Goal: Book appointment/travel/reservation

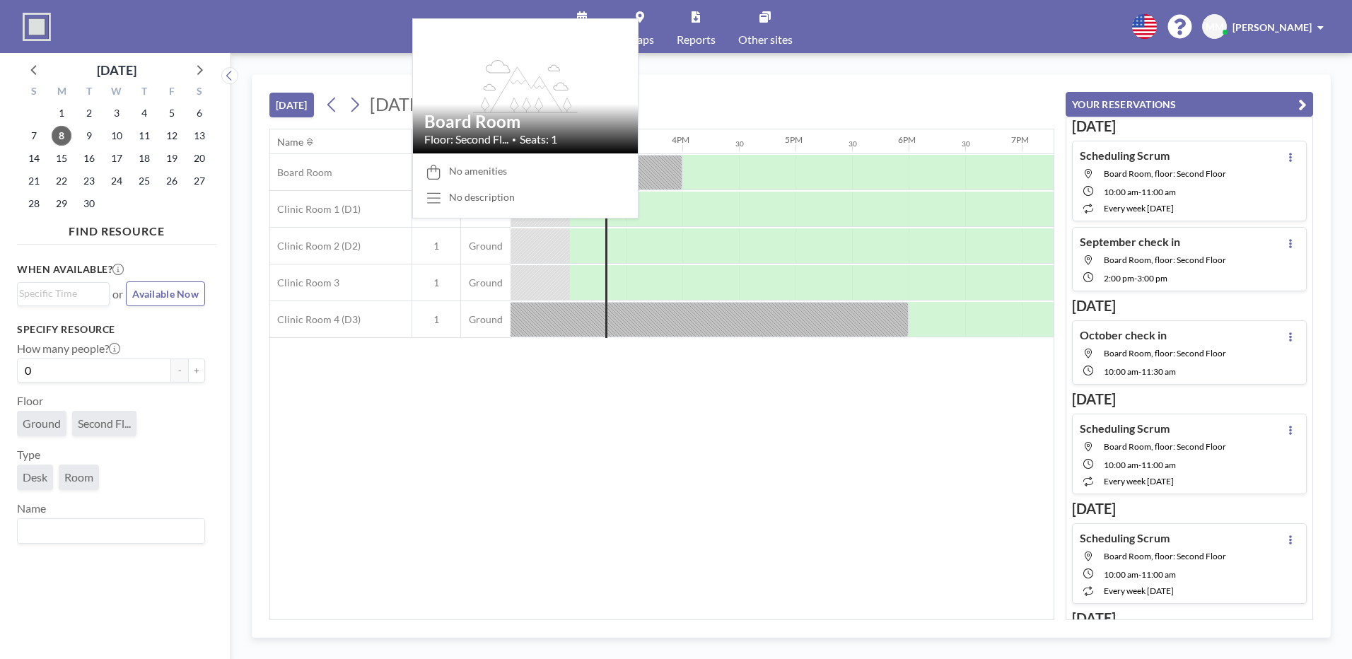
scroll to position [0, 1640]
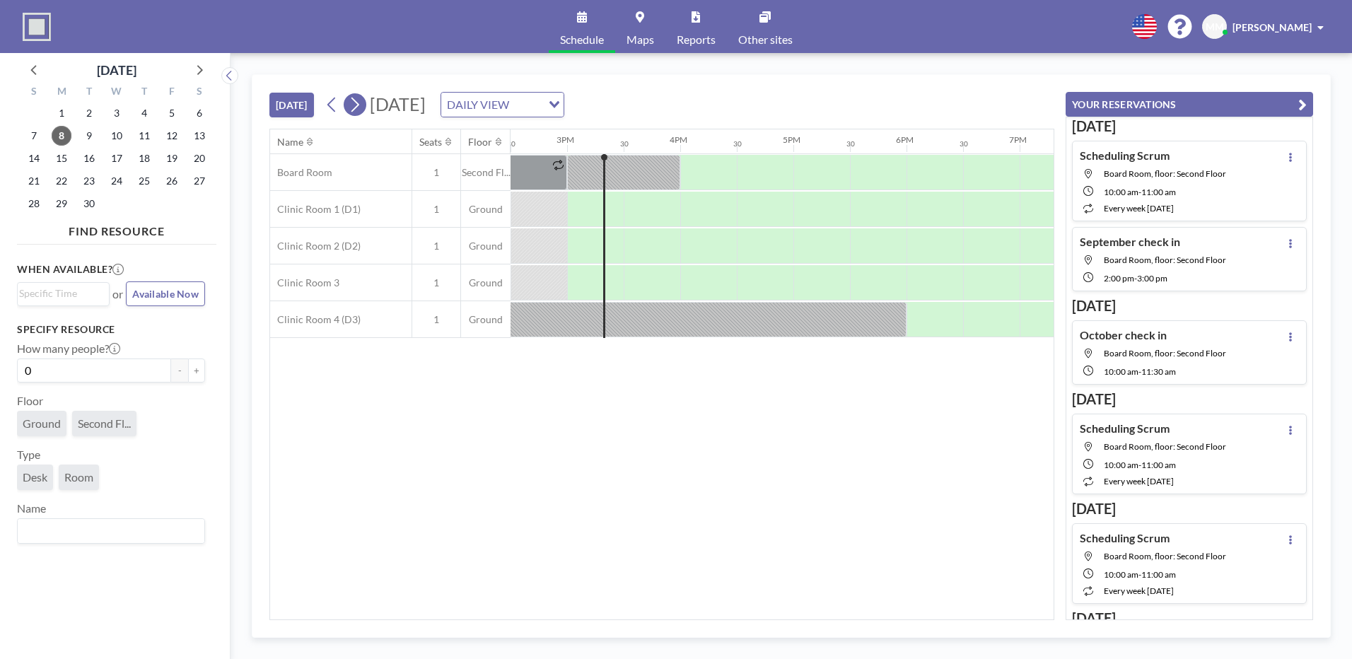
click at [365, 108] on button at bounding box center [355, 104] width 23 height 23
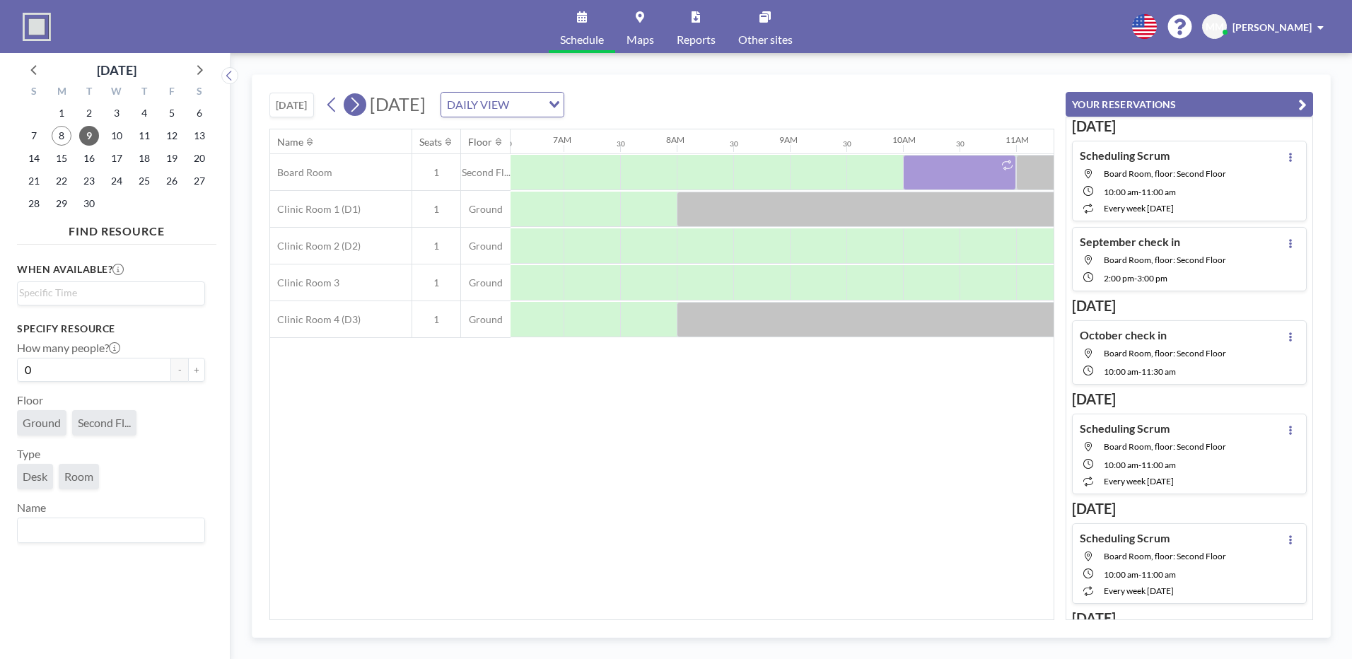
scroll to position [0, 848]
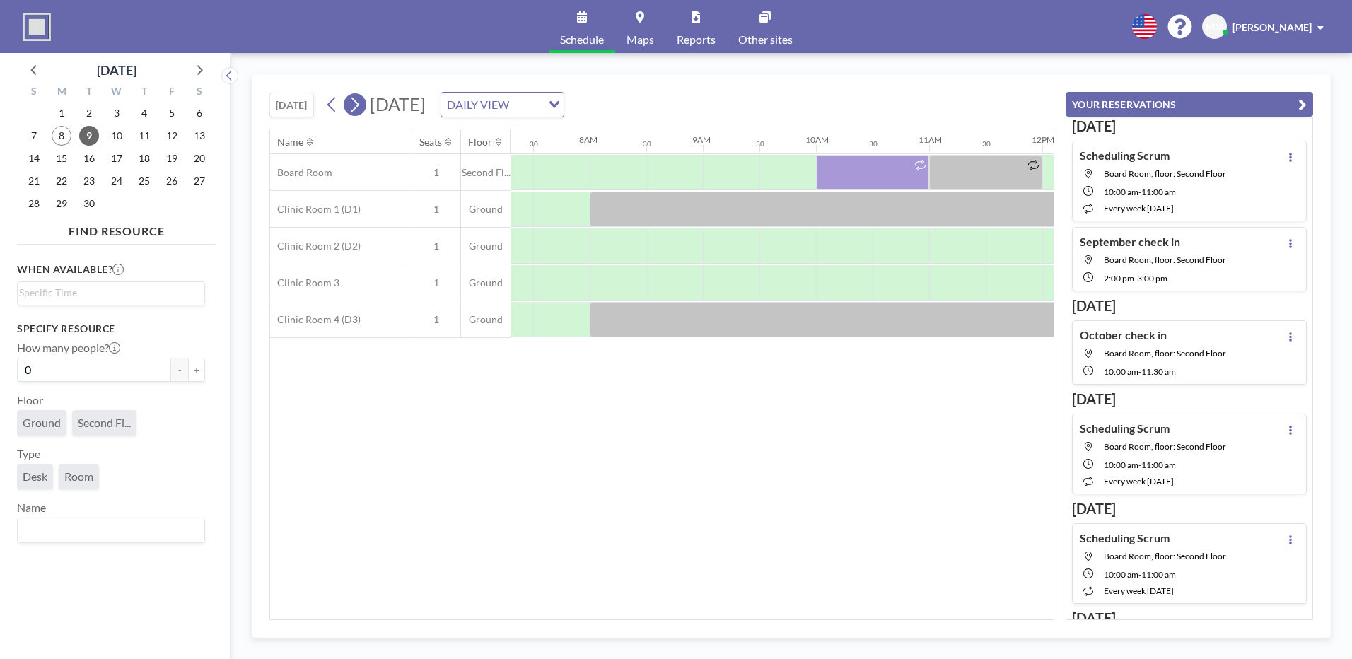
click at [365, 108] on button at bounding box center [355, 104] width 23 height 23
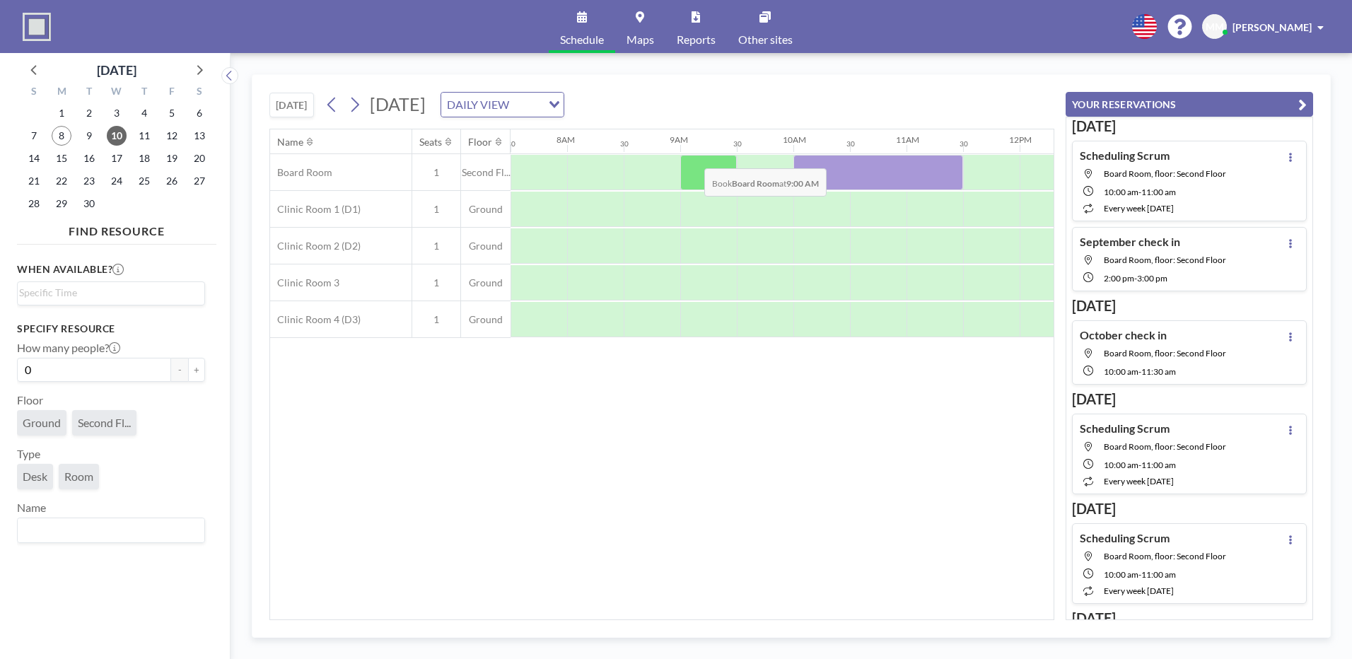
click at [693, 158] on div at bounding box center [708, 172] width 57 height 35
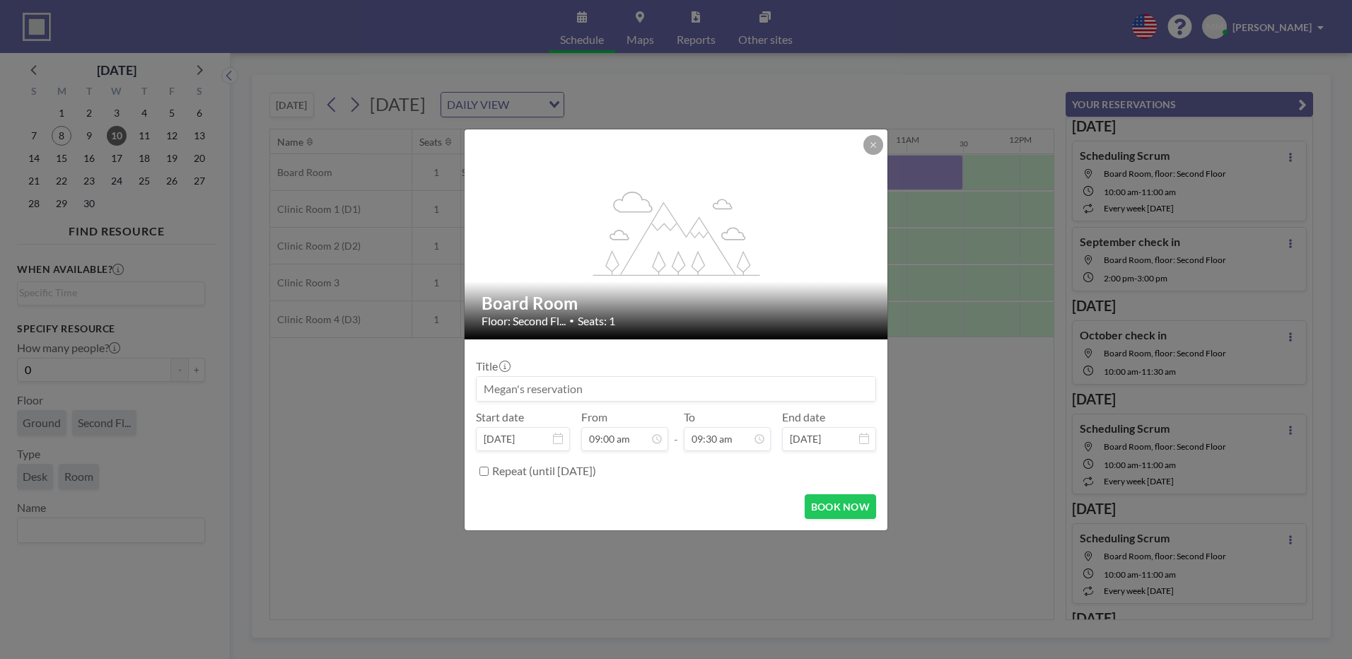
drag, startPoint x: 631, startPoint y: 388, endPoint x: 626, endPoint y: 402, distance: 14.3
click at [626, 402] on div "Title Start date [DATE] From 09:00 am - To 09:30 am End date [DATE] Repeat (unt…" at bounding box center [676, 417] width 400 height 132
click at [685, 393] on input at bounding box center [675, 389] width 399 height 24
type input "Hour Check in - [PERSON_NAME] & [PERSON_NAME]"
click at [507, 474] on label "Repeat (until [DATE])" at bounding box center [544, 471] width 104 height 14
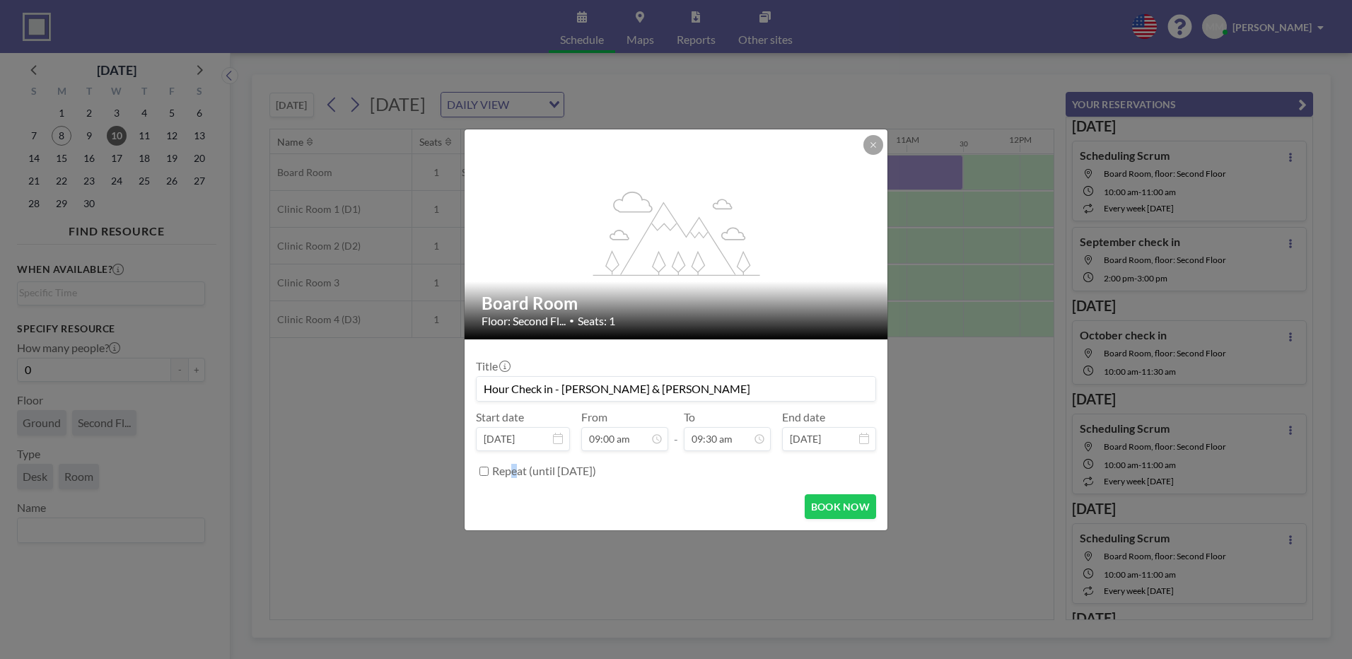
drag, startPoint x: 507, startPoint y: 474, endPoint x: 486, endPoint y: 468, distance: 21.9
click at [486, 469] on input "Repeat (until [DATE])" at bounding box center [483, 471] width 9 height 9
checkbox input "true"
type input "Hour Check in - [PERSON_NAME] & [PERSON_NAME]"
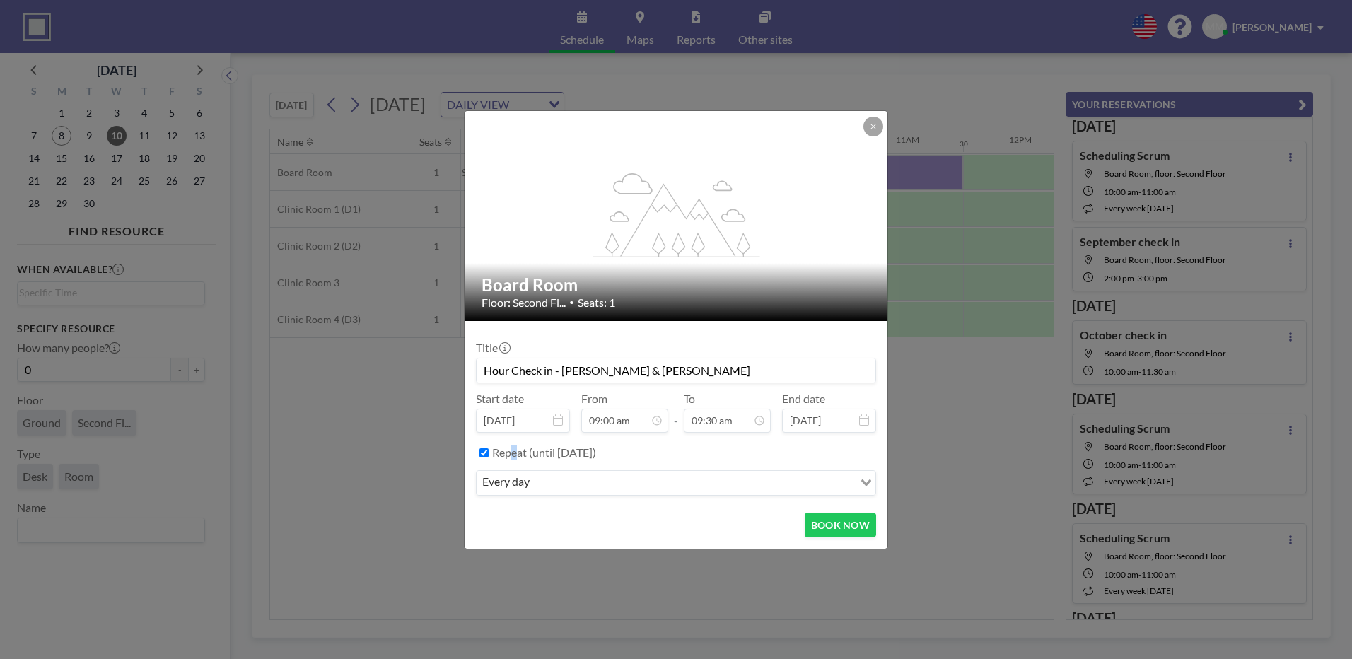
scroll to position [453, 0]
click at [525, 475] on div "every day" at bounding box center [664, 481] width 377 height 21
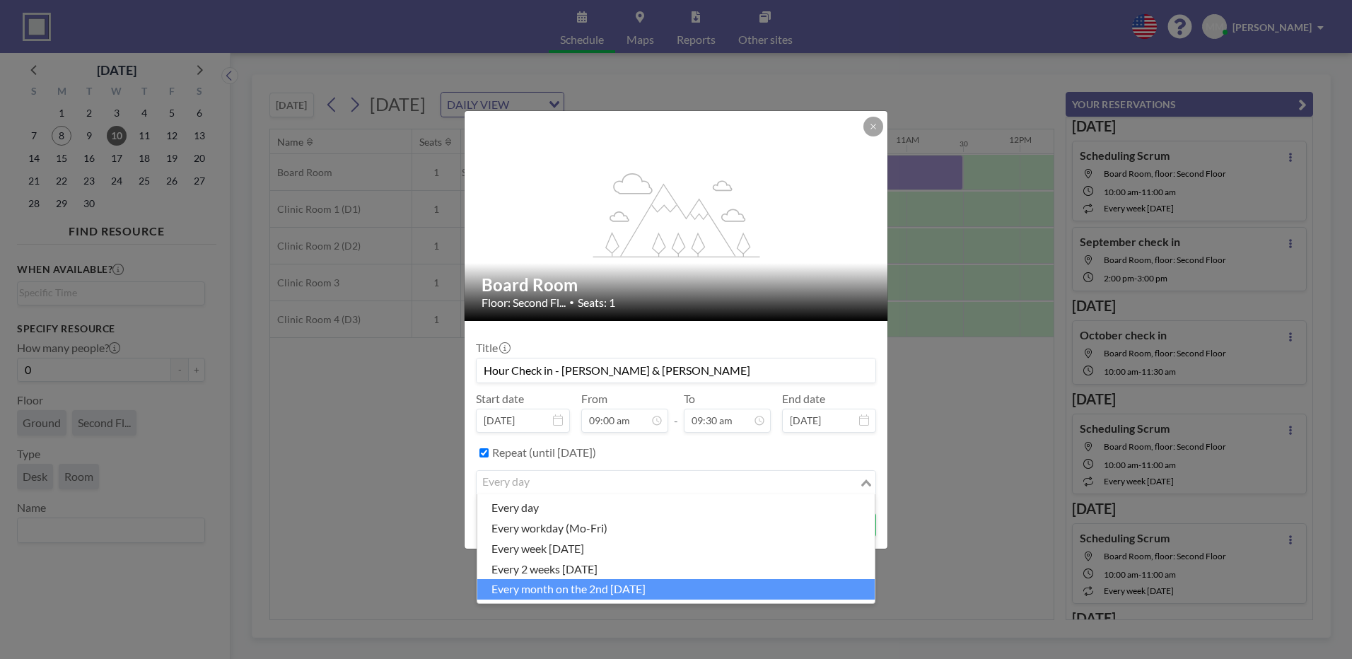
click at [603, 583] on li "every month on the 2nd [DATE]" at bounding box center [675, 589] width 397 height 21
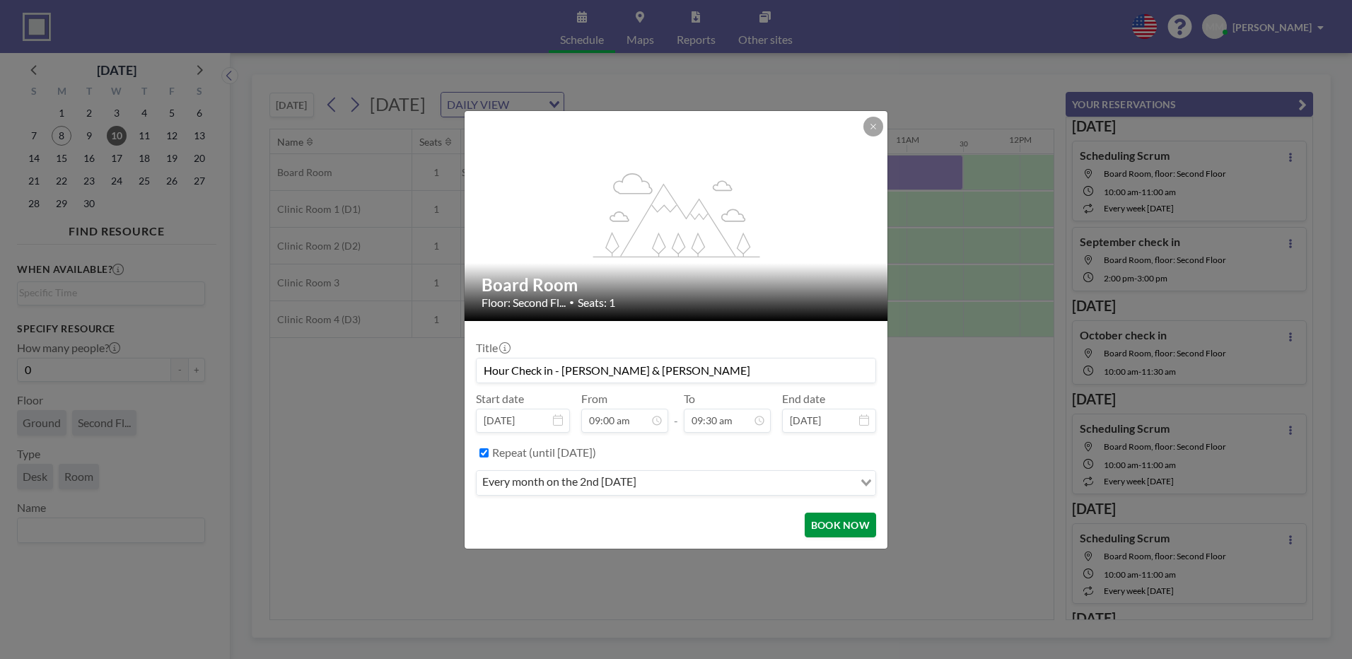
click at [848, 527] on button "BOOK NOW" at bounding box center [839, 525] width 71 height 25
